Goal: Information Seeking & Learning: Learn about a topic

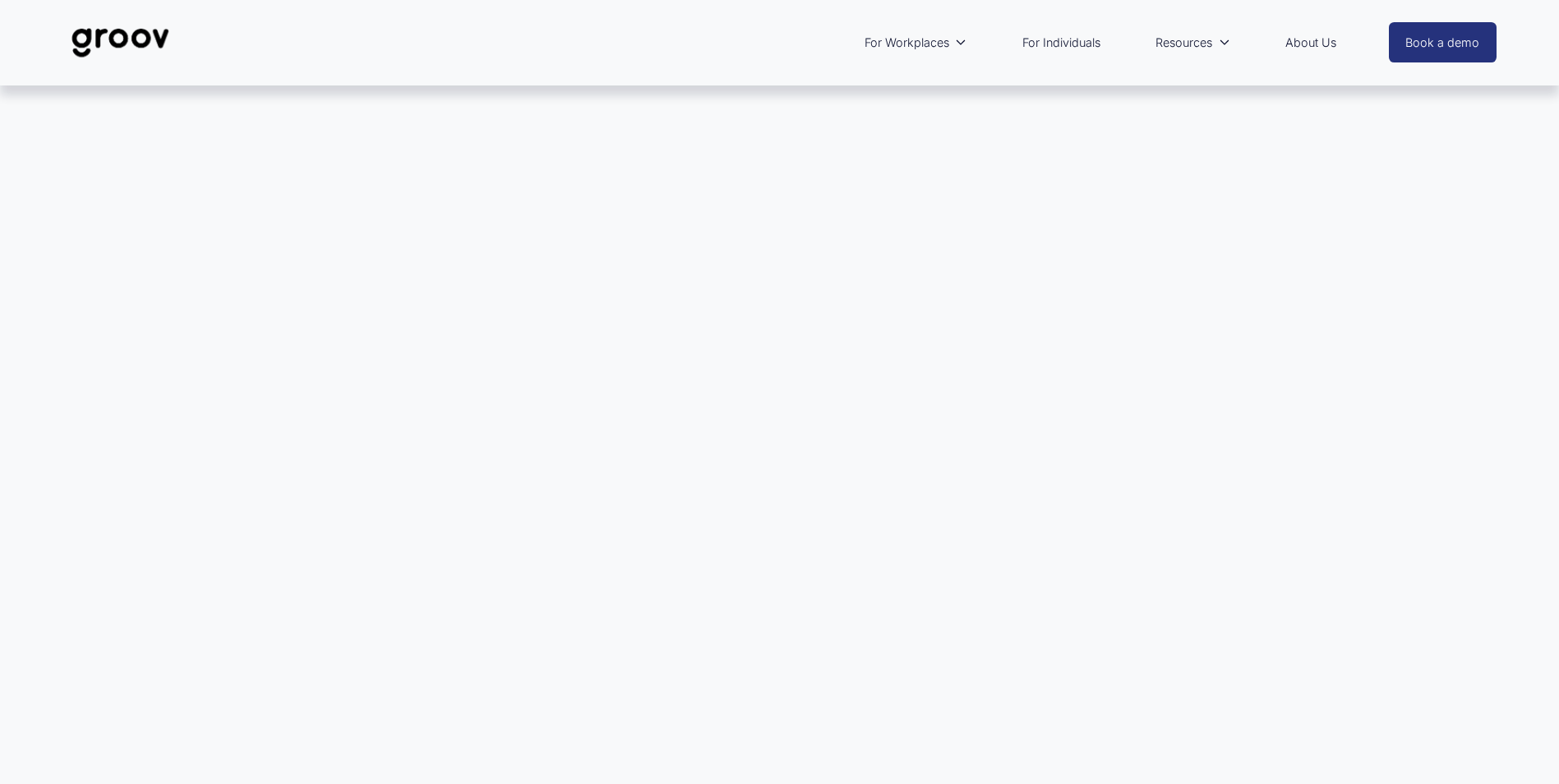
click at [1064, 39] on link "For Individuals" at bounding box center [1061, 42] width 95 height 38
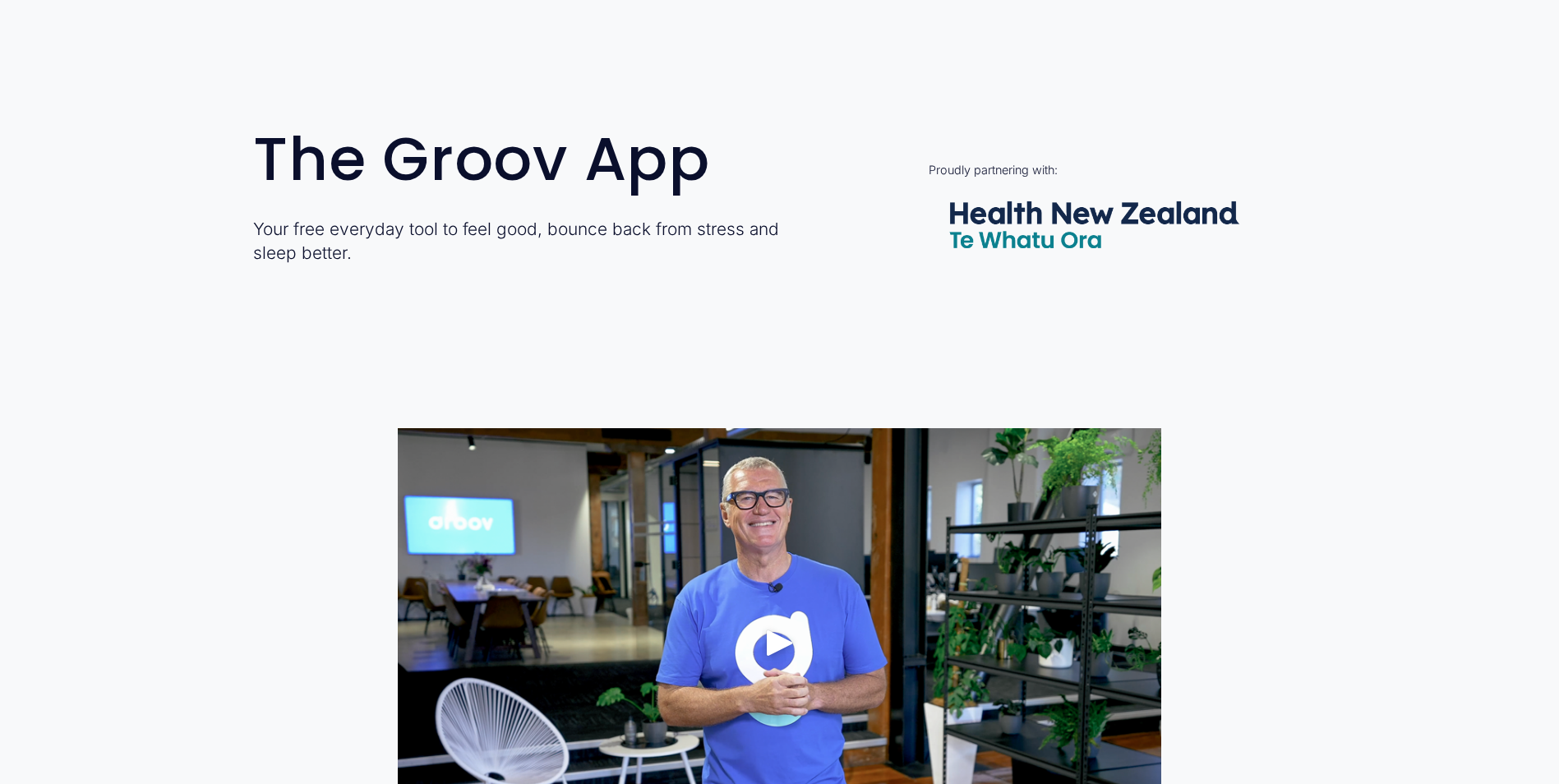
scroll to position [822, 0]
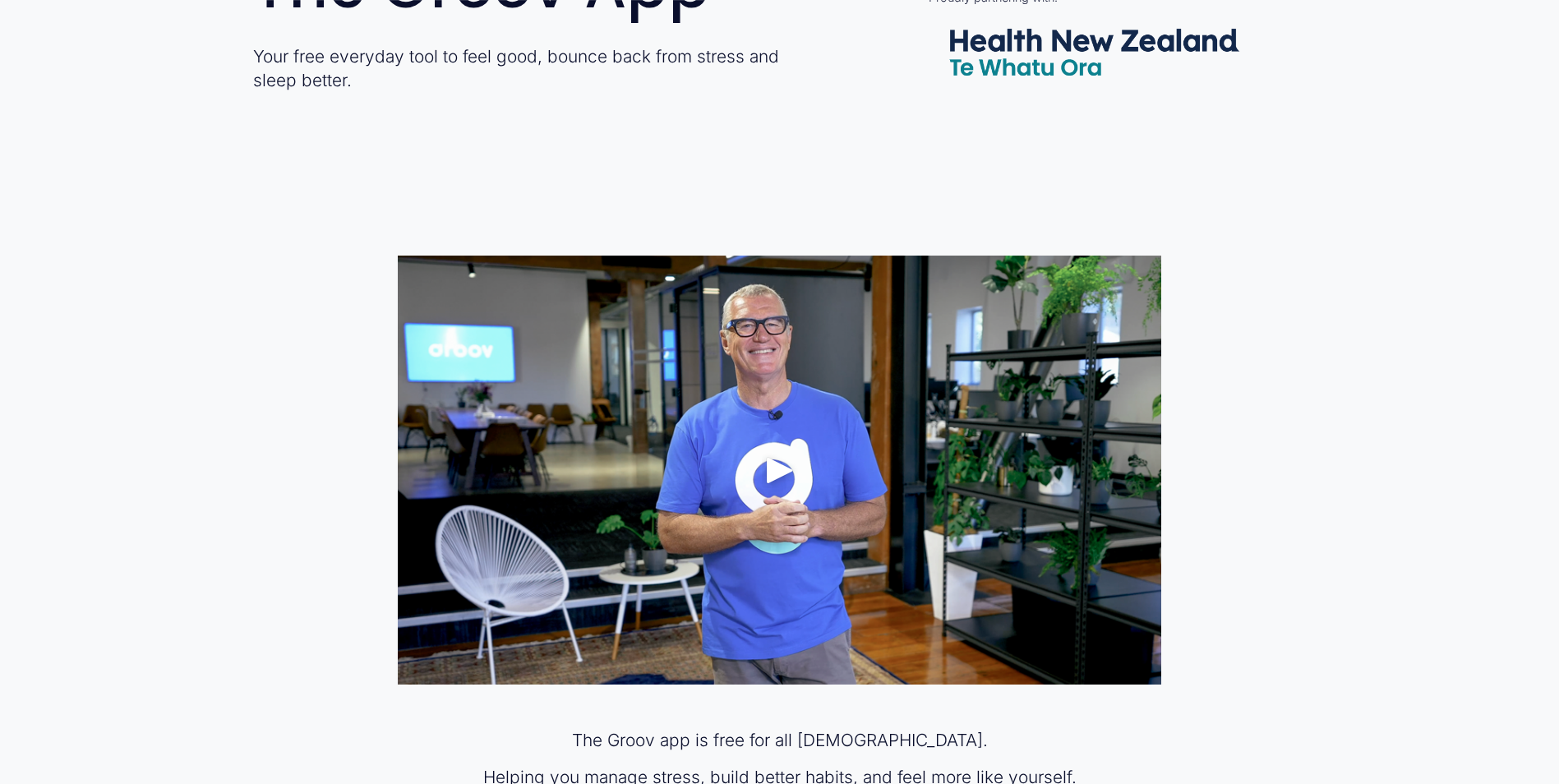
click at [776, 471] on div "Play" at bounding box center [780, 469] width 39 height 39
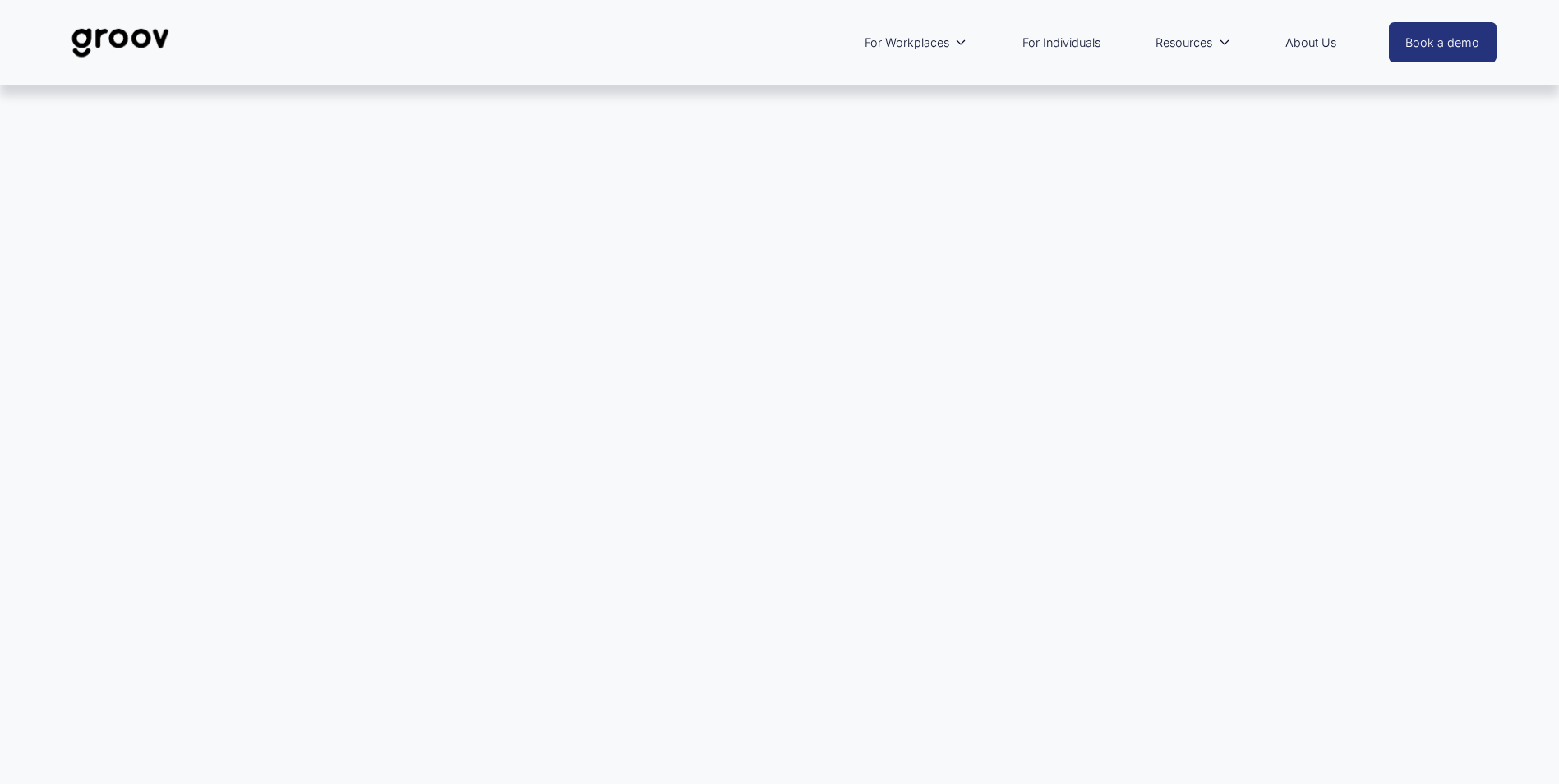
click at [1066, 40] on link "For Individuals" at bounding box center [1061, 42] width 95 height 38
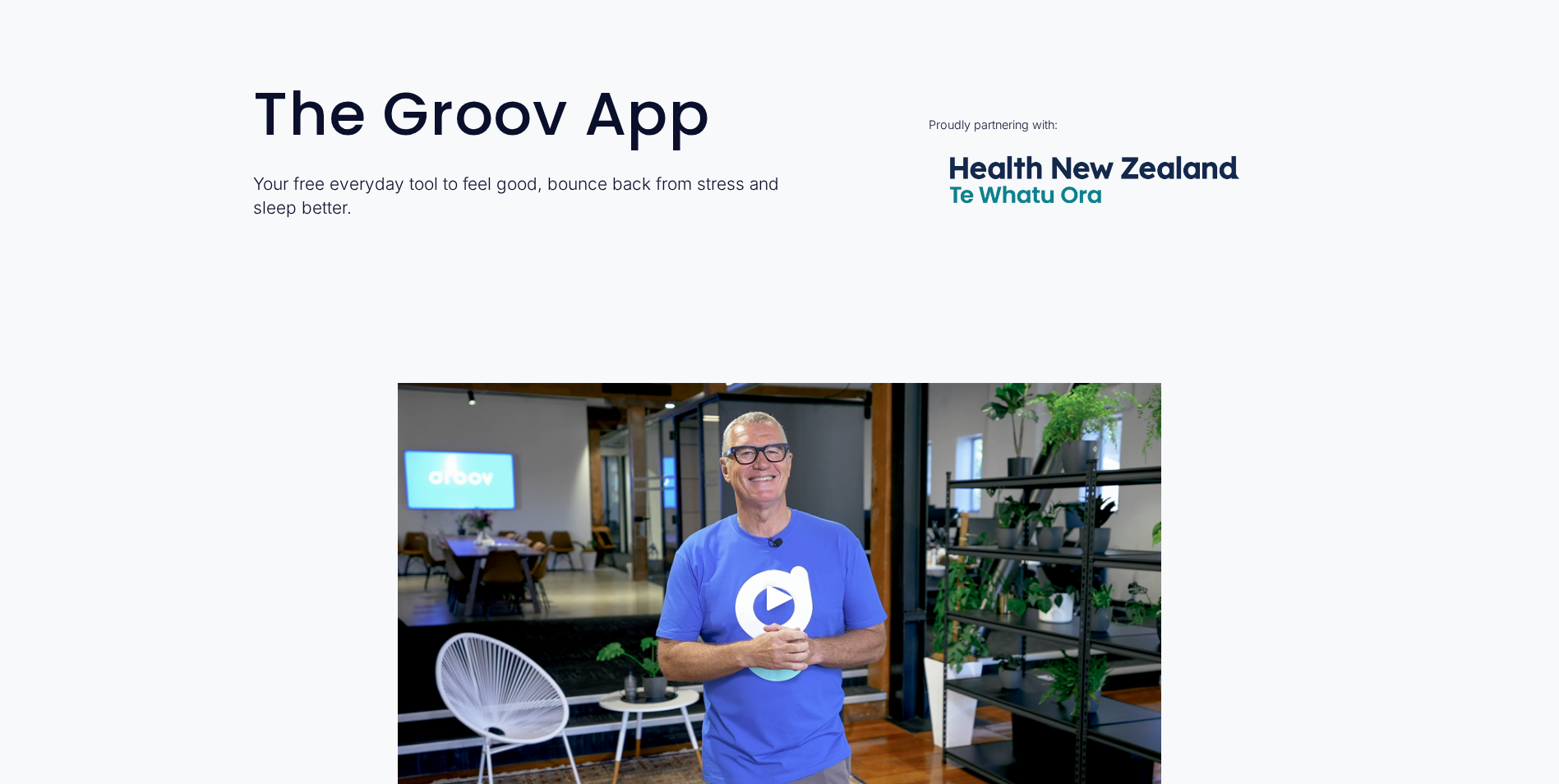
scroll to position [904, 0]
